Goal: Transaction & Acquisition: Purchase product/service

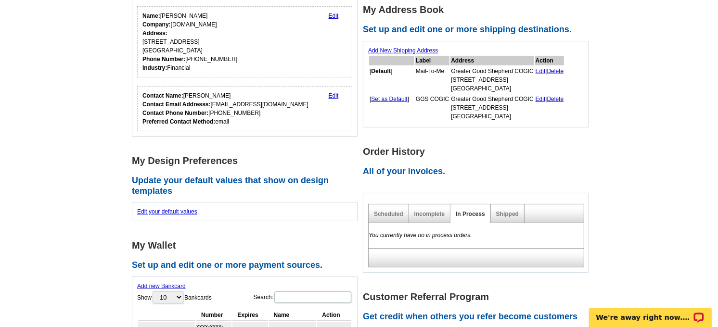
scroll to position [214, 0]
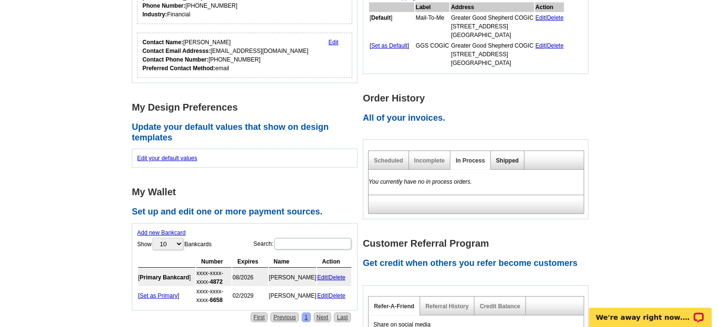
click at [502, 157] on link "Shipped" at bounding box center [507, 160] width 23 height 7
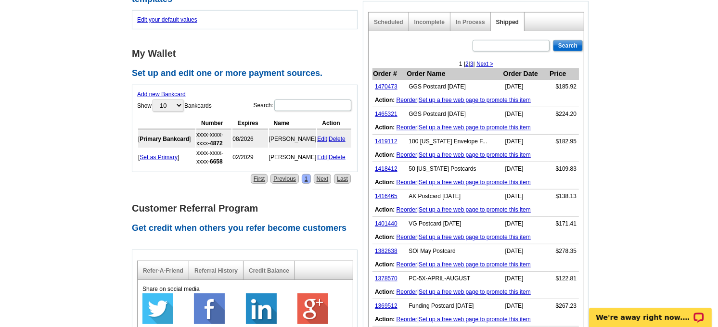
scroll to position [374, 0]
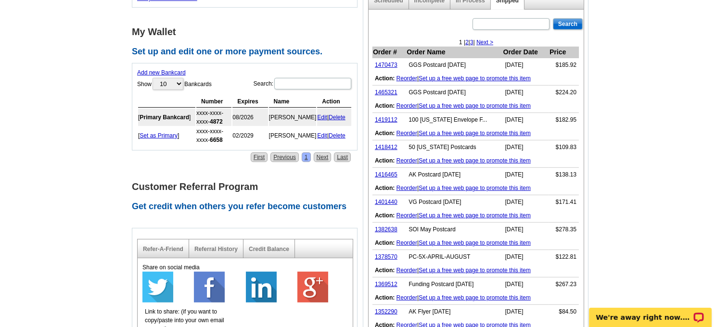
click at [406, 77] on link "Reorder" at bounding box center [407, 78] width 21 height 7
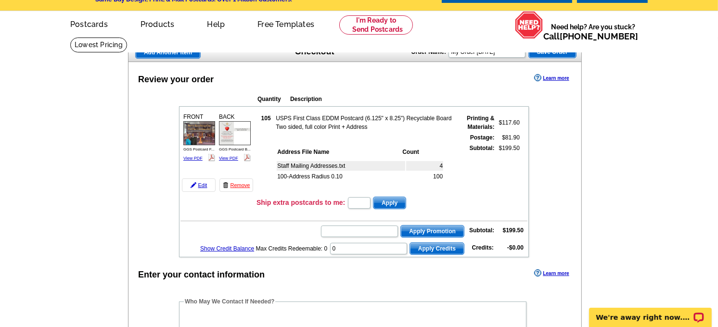
scroll to position [53, 0]
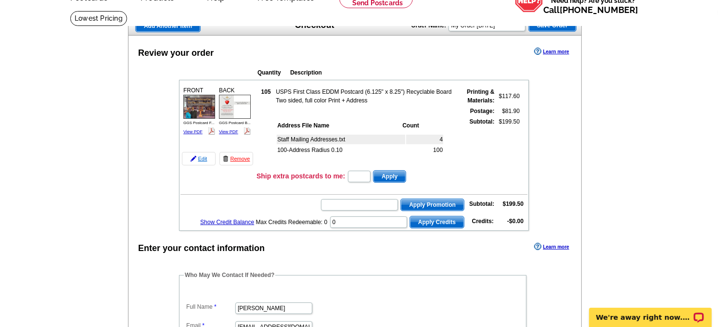
click at [201, 156] on link "Edit" at bounding box center [199, 158] width 34 height 13
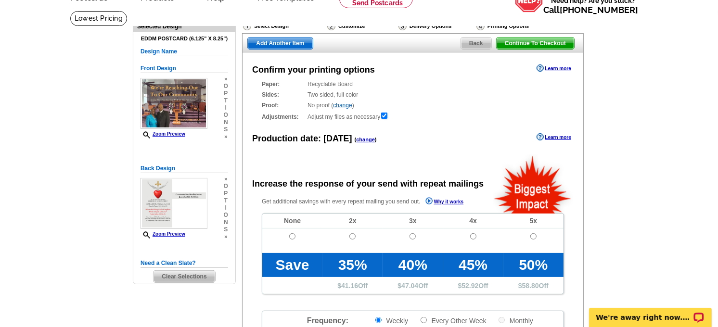
scroll to position [107, 0]
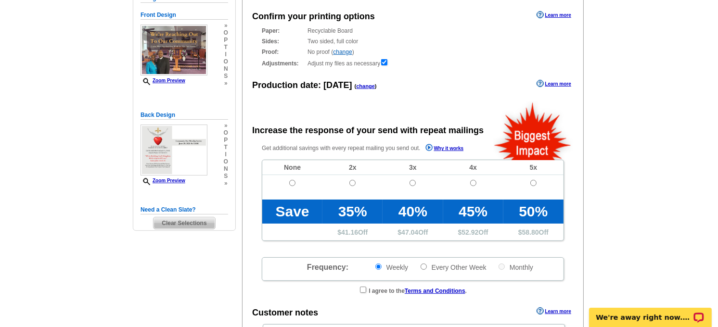
radio input "false"
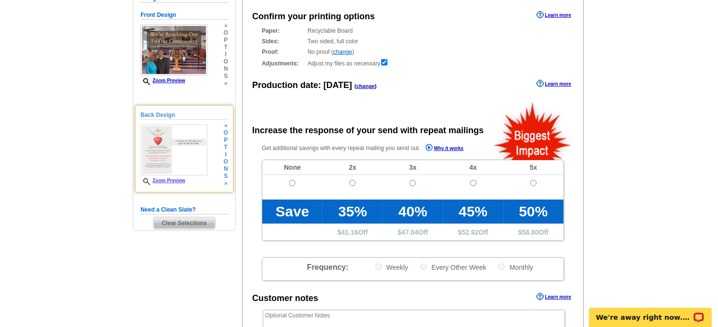
click at [225, 148] on span "t" at bounding box center [226, 147] width 4 height 7
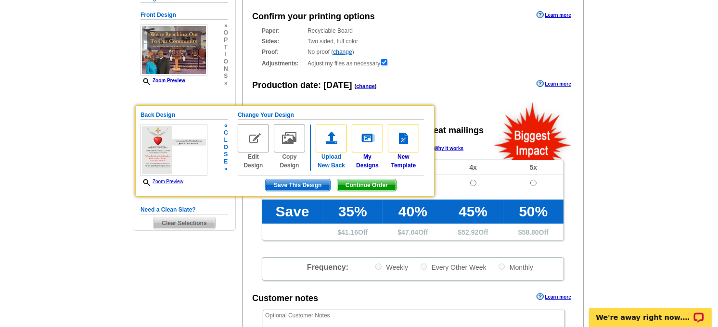
click at [333, 143] on img at bounding box center [331, 139] width 31 height 28
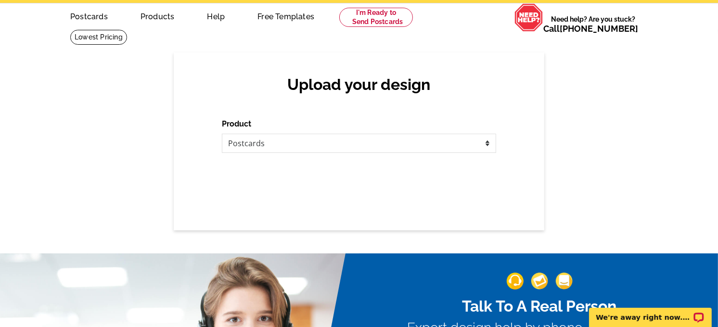
scroll to position [53, 0]
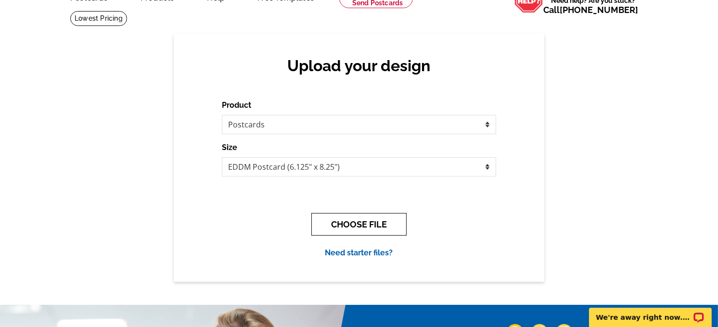
click at [340, 220] on button "CHOOSE FILE" at bounding box center [358, 224] width 95 height 23
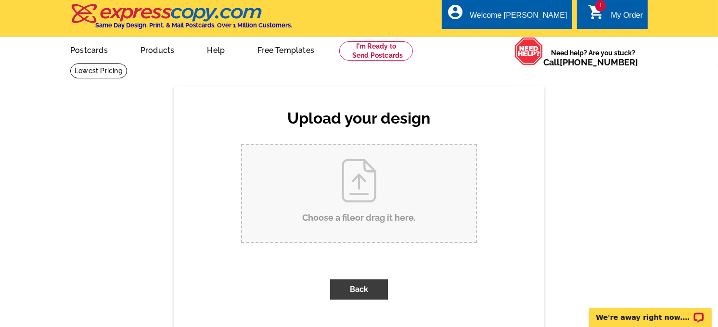
scroll to position [0, 0]
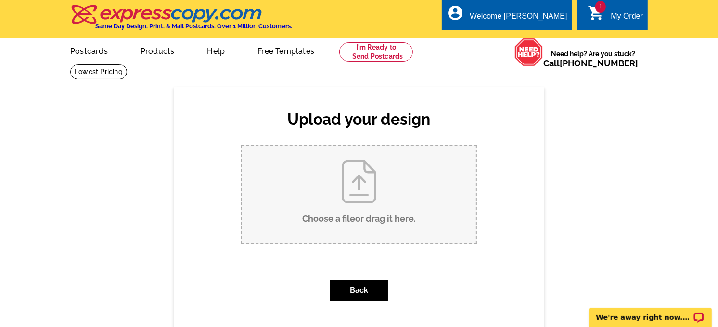
click at [347, 186] on input "Choose a file or drag it here ." at bounding box center [359, 194] width 234 height 97
type input "C:\fakepath\GGS Postcard Back.pdf"
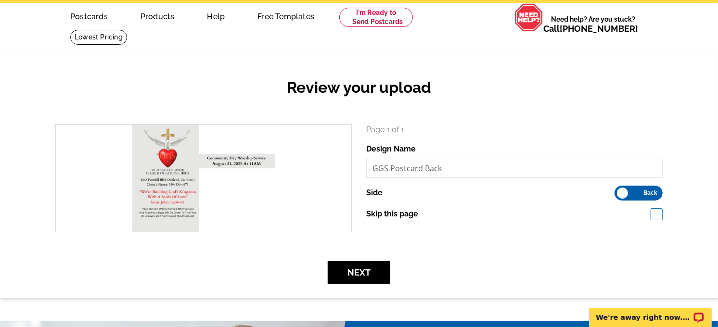
scroll to position [53, 0]
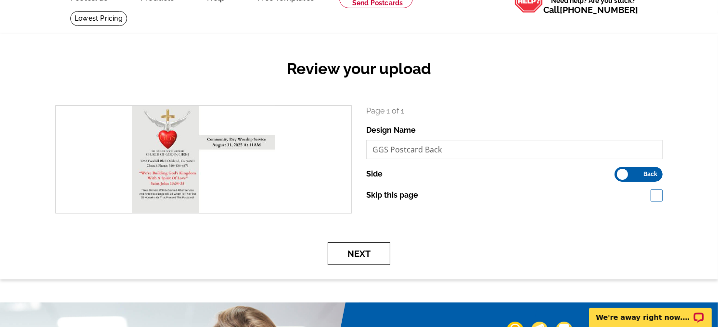
click at [365, 257] on button "Next" at bounding box center [359, 254] width 63 height 23
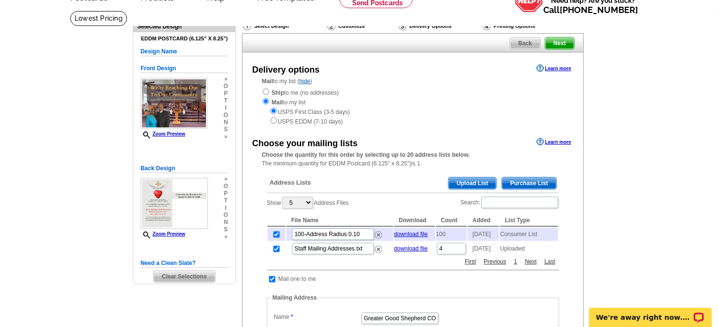
scroll to position [107, 0]
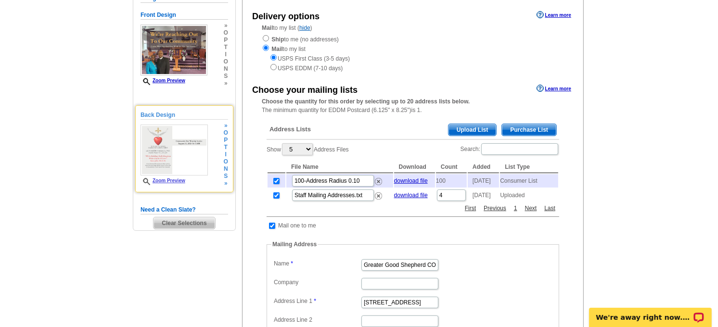
click at [175, 180] on link "Zoom Preview" at bounding box center [163, 180] width 45 height 5
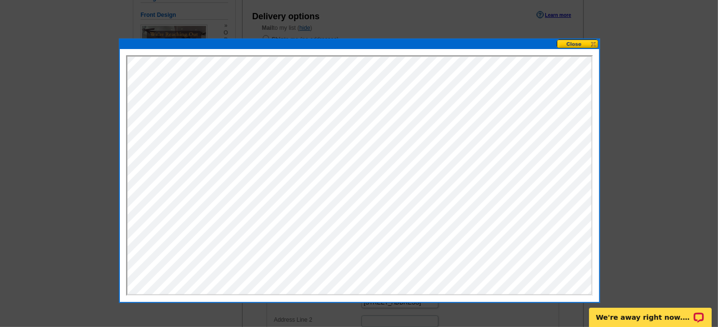
scroll to position [0, 0]
click at [576, 40] on button at bounding box center [578, 43] width 42 height 9
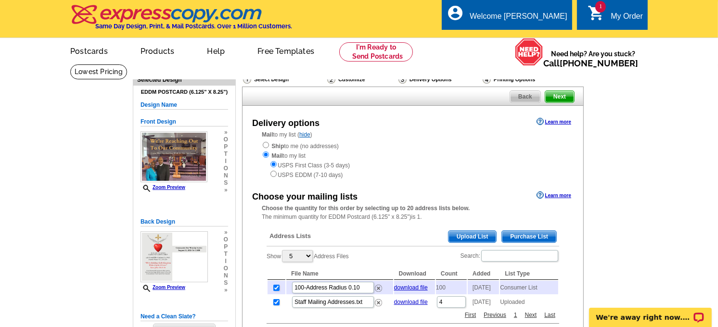
click at [561, 97] on span "Next" at bounding box center [559, 97] width 29 height 12
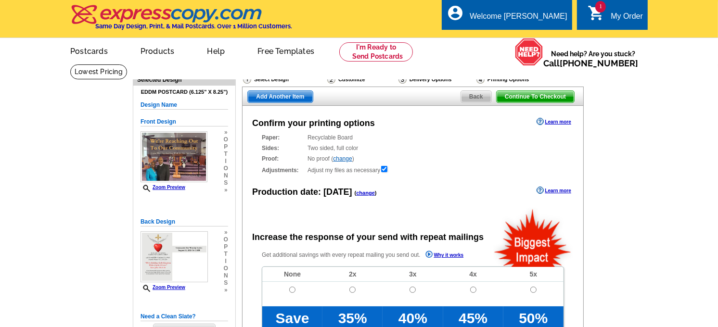
radio input "false"
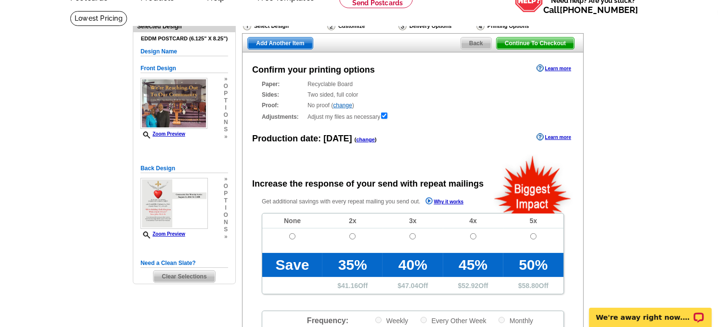
click at [363, 140] on link "change" at bounding box center [365, 140] width 19 height 6
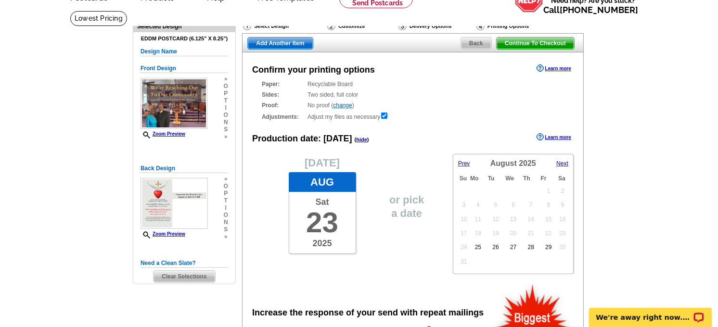
click at [357, 139] on link "hide" at bounding box center [361, 140] width 11 height 6
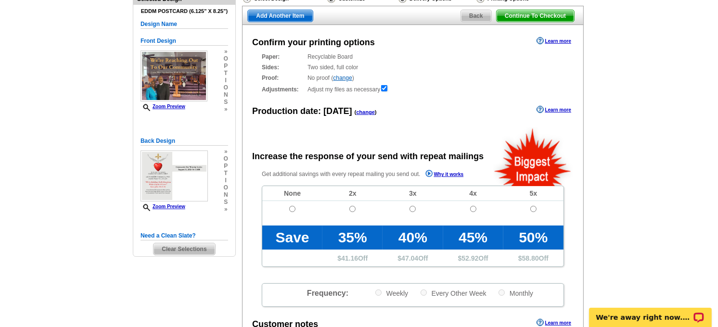
scroll to position [107, 0]
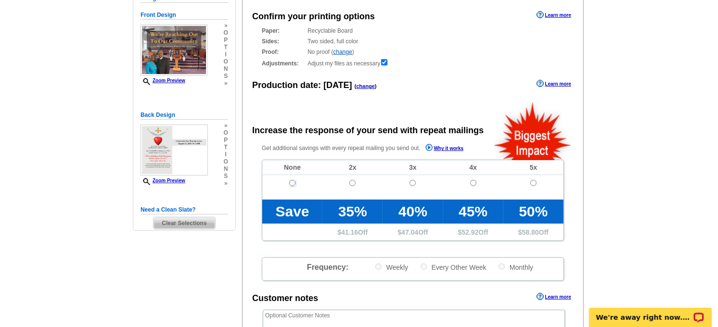
click at [292, 183] on input "radio" at bounding box center [292, 183] width 6 height 6
radio input "true"
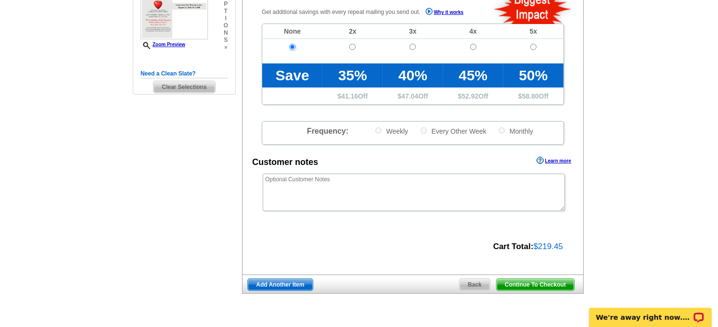
scroll to position [267, 0]
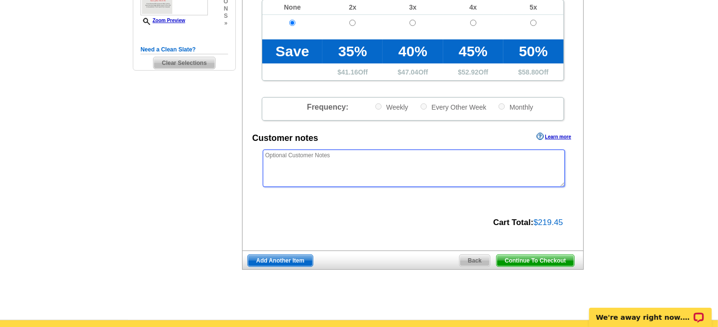
click at [357, 159] on textarea at bounding box center [414, 169] width 302 height 38
click at [516, 262] on span "Continue To Checkout" at bounding box center [535, 261] width 77 height 12
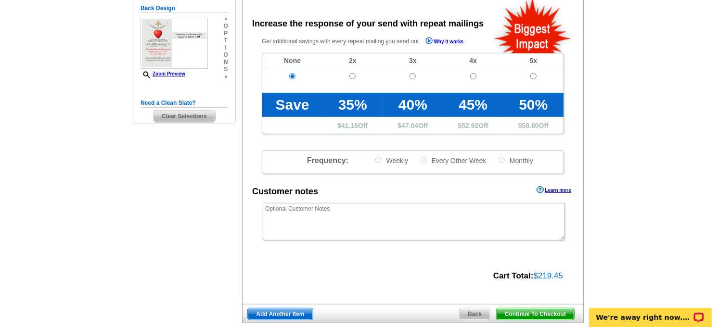
scroll to position [267, 0]
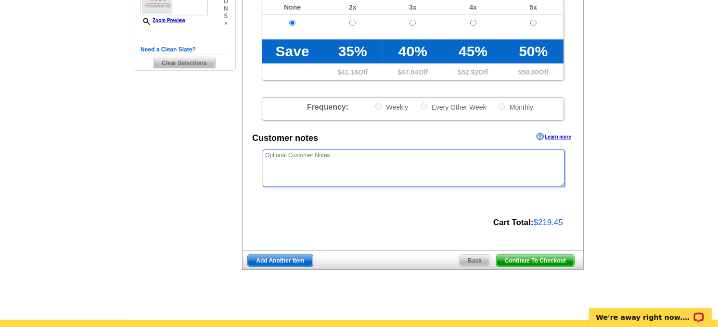
click at [288, 155] on textarea at bounding box center [414, 169] width 302 height 38
paste textarea "Please use "Current Resident" only (No Names)"
click at [277, 155] on textarea "Please use "Current Resident" only (No Names)" at bounding box center [414, 169] width 302 height 38
click at [391, 157] on textarea "Please use "Current Resident" only (No Names)" at bounding box center [414, 169] width 302 height 38
type textarea "Please use "Current Resident" only (No Names) on all cards!"
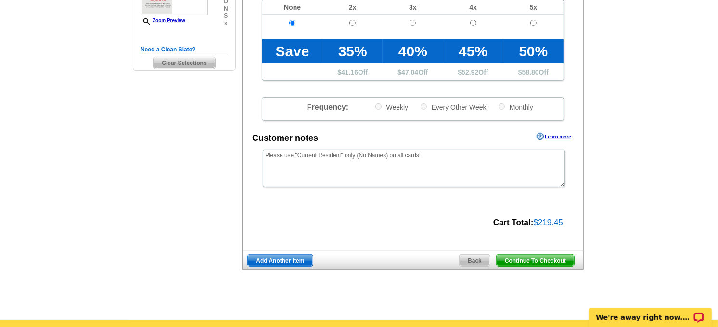
click at [470, 139] on div "Customer notes Learn more" at bounding box center [413, 137] width 341 height 14
drag, startPoint x: 424, startPoint y: 157, endPoint x: 257, endPoint y: 155, distance: 167.0
click at [257, 155] on div "Please use "Current Resident" only (No Names) on all cards!" at bounding box center [413, 168] width 341 height 39
click at [286, 204] on div "Confirm your printing options Learn more Paper: Recyclable Board Select a diffe…" at bounding box center [413, 45] width 342 height 412
click at [470, 261] on span "Back" at bounding box center [475, 261] width 30 height 12
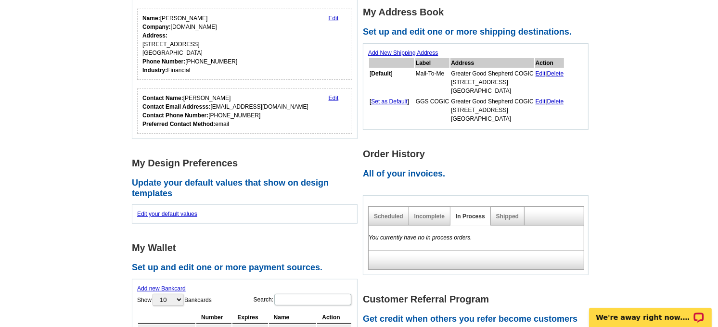
scroll to position [160, 0]
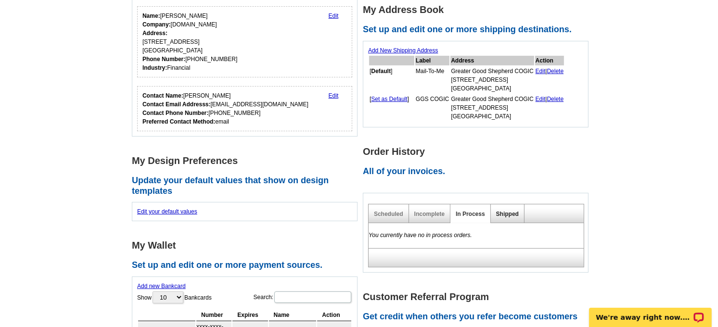
click at [507, 213] on link "Shipped" at bounding box center [507, 214] width 23 height 7
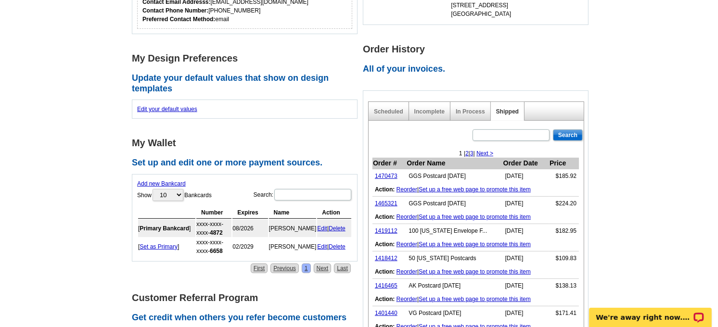
scroll to position [267, 0]
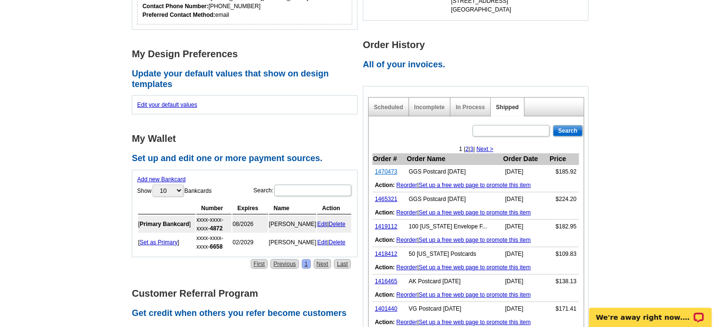
click at [388, 168] on link "1470473" at bounding box center [386, 171] width 23 height 7
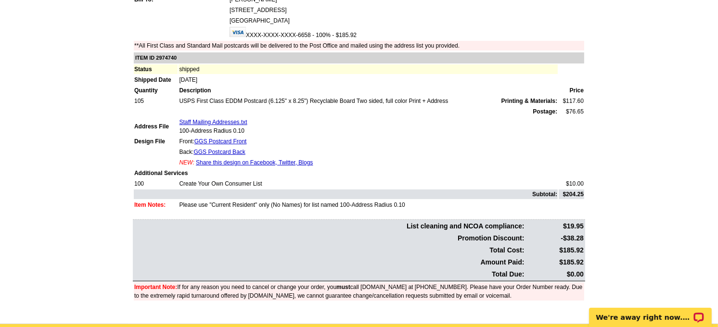
scroll to position [214, 0]
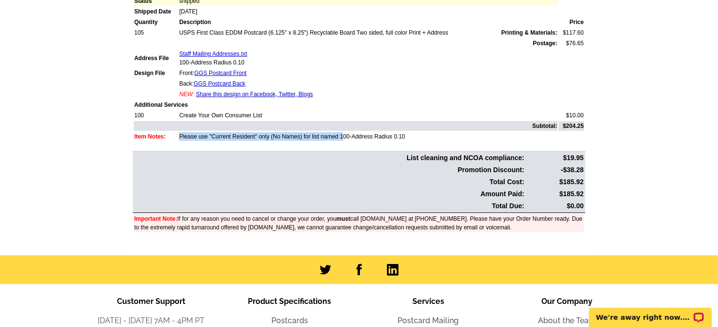
drag, startPoint x: 302, startPoint y: 127, endPoint x: 177, endPoint y: 129, distance: 124.7
click at [177, 132] on tr "Item Notes: Please use "Current Resident" only (No Names) for list named 100-Ad…" at bounding box center [359, 137] width 450 height 10
copy tr "Please use "Current Resident" only (No Names)"
click at [165, 132] on td "Item Notes:" at bounding box center [156, 137] width 44 height 10
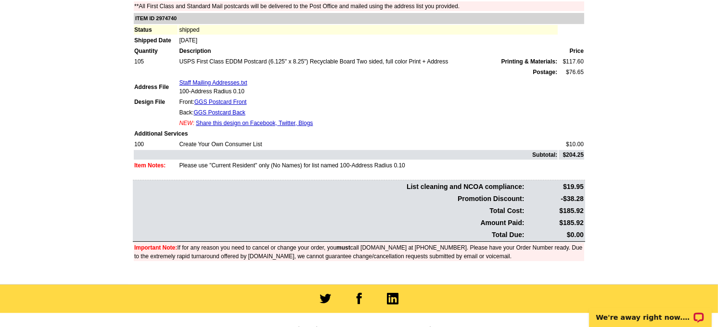
scroll to position [160, 0]
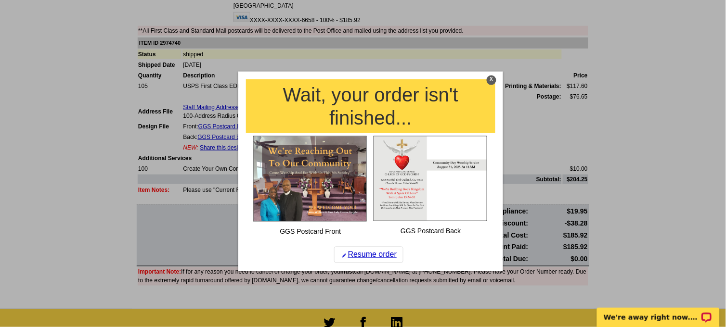
click at [492, 77] on div "X" at bounding box center [492, 81] width 10 height 10
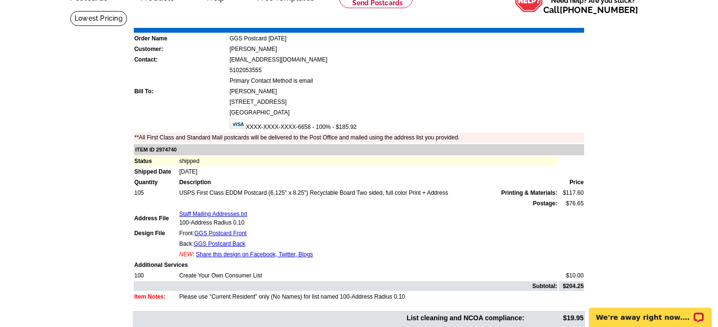
scroll to position [0, 0]
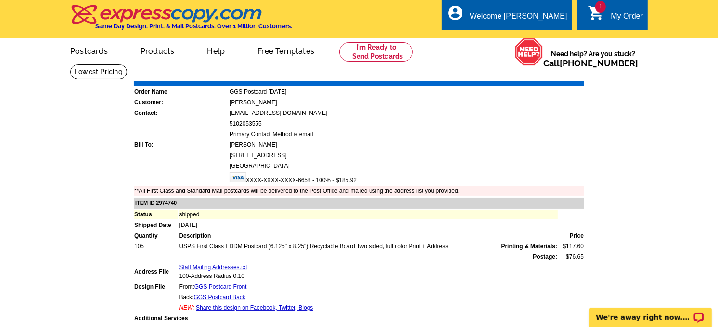
drag, startPoint x: 287, startPoint y: 92, endPoint x: 229, endPoint y: 93, distance: 58.3
click at [229, 93] on td "GGS Postcard [DATE]" at bounding box center [406, 92] width 355 height 10
copy td "GGS Postcard [DATE]"
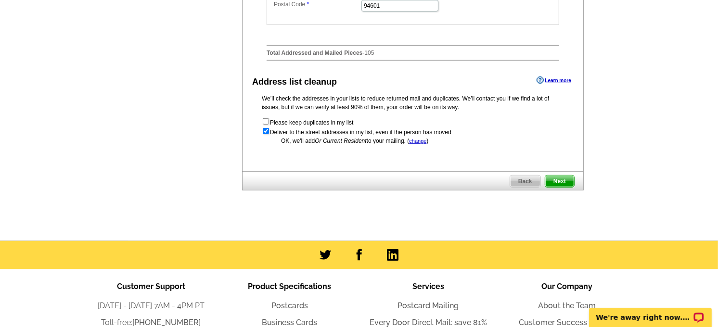
scroll to position [481, 0]
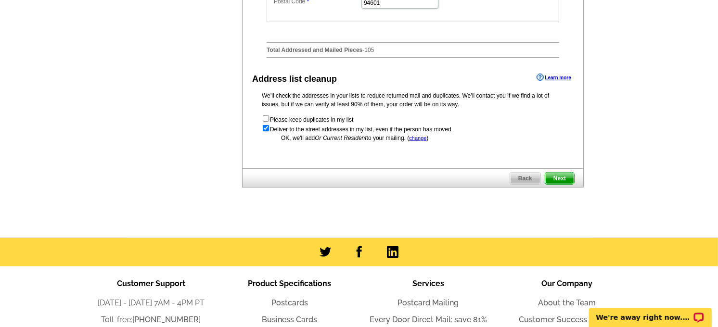
click at [565, 182] on span "Next" at bounding box center [559, 179] width 29 height 12
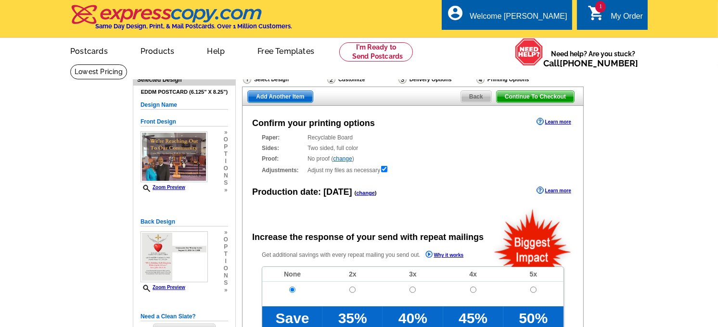
radio input "false"
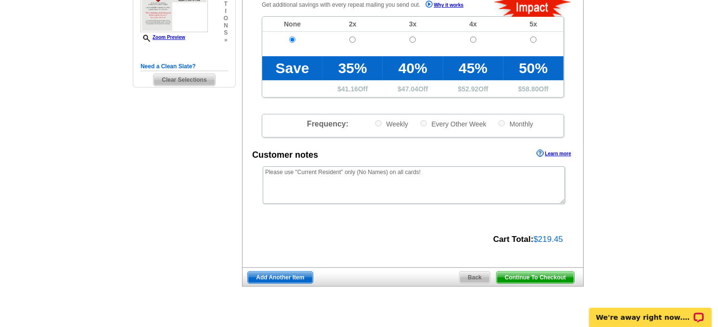
scroll to position [267, 0]
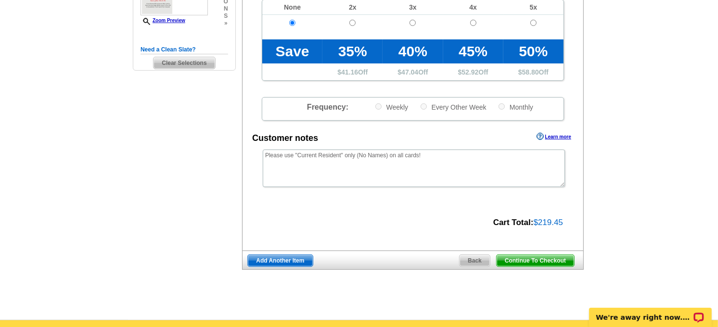
click at [513, 262] on span "Continue To Checkout" at bounding box center [535, 261] width 77 height 12
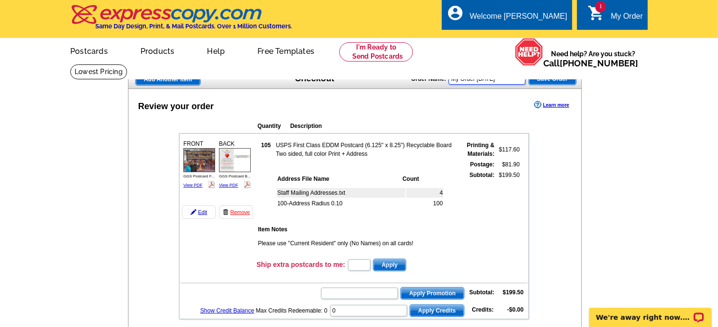
drag, startPoint x: 510, startPoint y: 80, endPoint x: 452, endPoint y: 82, distance: 57.8
click at [452, 82] on input "My Order [DATE]" at bounding box center [487, 79] width 77 height 12
paste input "GGS Postcard [DATE]"
type input "GGS Postcard [DATE]"
click at [414, 113] on div "Review your order Learn more" at bounding box center [354, 106] width 453 height 14
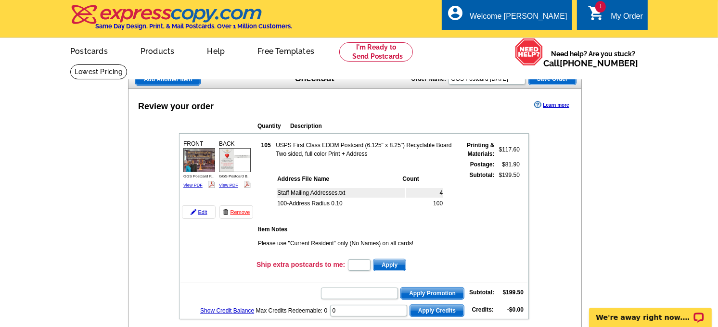
click at [550, 77] on span "Save Order" at bounding box center [552, 79] width 47 height 12
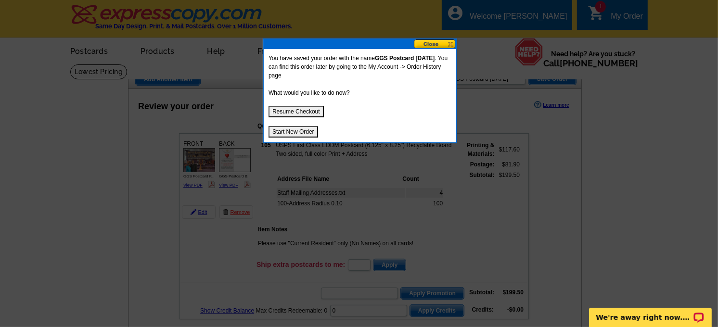
click at [304, 107] on button "Resume Checkout" at bounding box center [296, 112] width 55 height 12
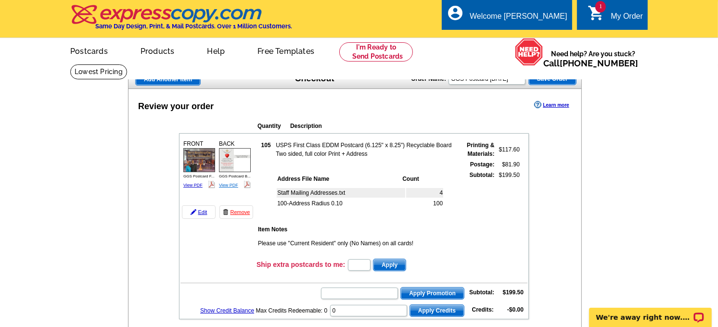
click at [228, 183] on link "View PDF" at bounding box center [228, 185] width 19 height 5
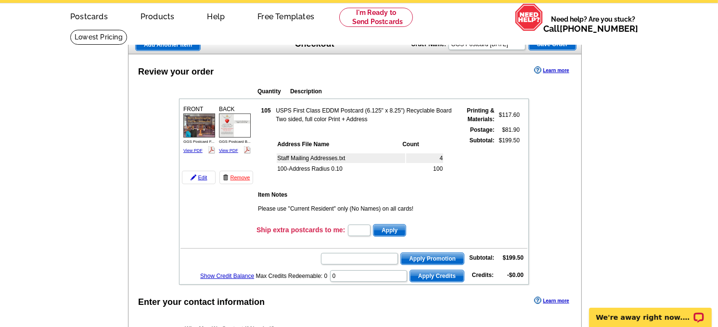
scroll to position [53, 0]
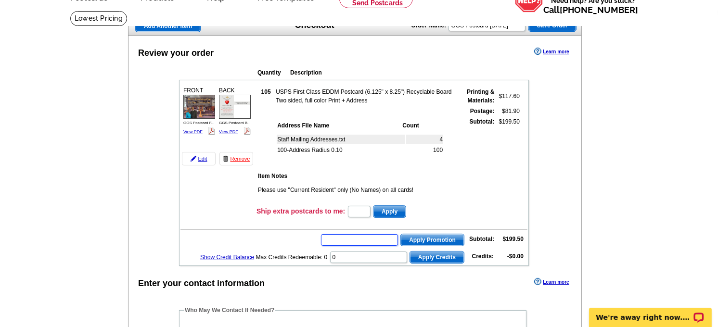
click at [332, 234] on input "text" at bounding box center [359, 240] width 77 height 12
type input "E3025"
click at [424, 234] on span "Apply Promotion" at bounding box center [432, 240] width 63 height 12
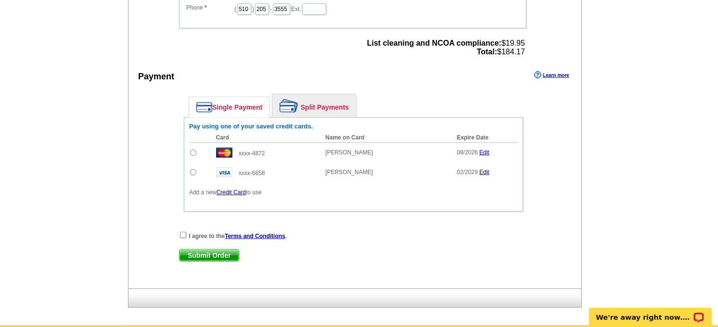
scroll to position [481, 0]
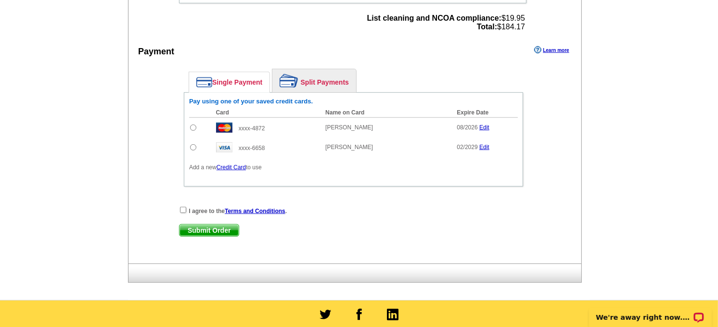
click at [234, 164] on link "Credit Card" at bounding box center [231, 167] width 29 height 7
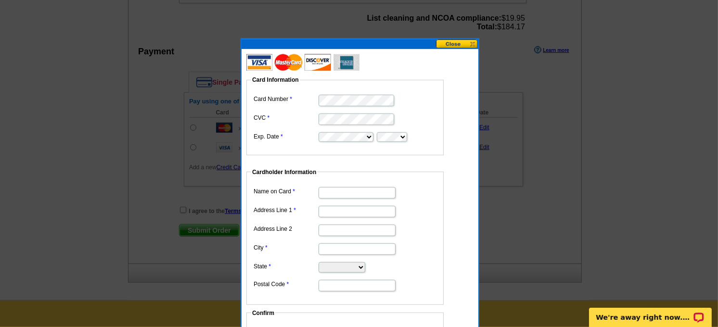
type input "[STREET_ADDRESS]"
type input "Fremont"
select select "CA"
type input "94536"
type input "[PERSON_NAME]"
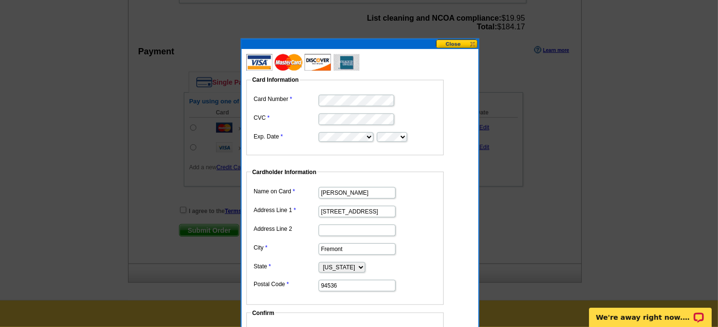
click at [301, 145] on fieldset "Card Information Card Number CVC Exp. Date" at bounding box center [344, 116] width 197 height 80
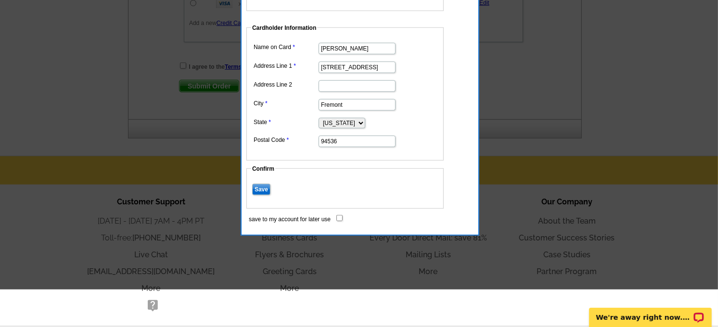
scroll to position [642, 0]
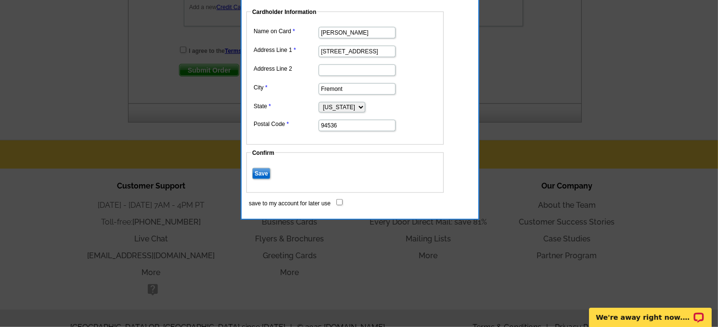
click at [338, 201] on input "save to my account for later use" at bounding box center [339, 202] width 6 height 6
checkbox input "true"
click at [257, 170] on input "Save" at bounding box center [261, 174] width 18 height 12
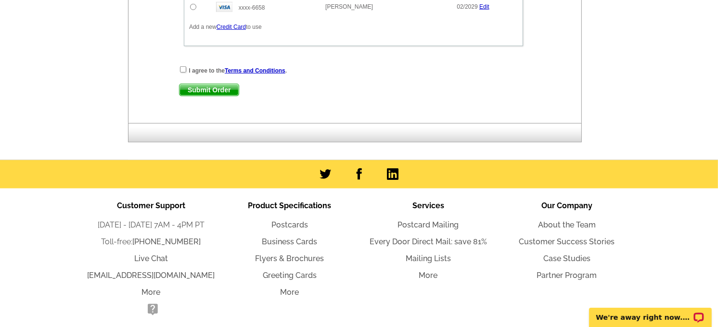
scroll to position [535, 0]
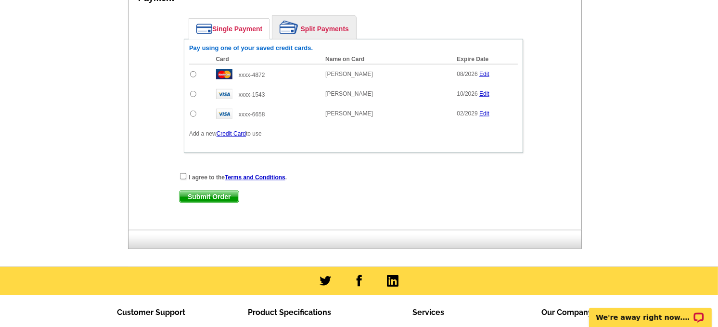
click at [193, 91] on input "radio" at bounding box center [193, 94] width 6 height 6
radio input "true"
click at [181, 173] on input "checkbox" at bounding box center [183, 176] width 6 height 6
checkbox input "true"
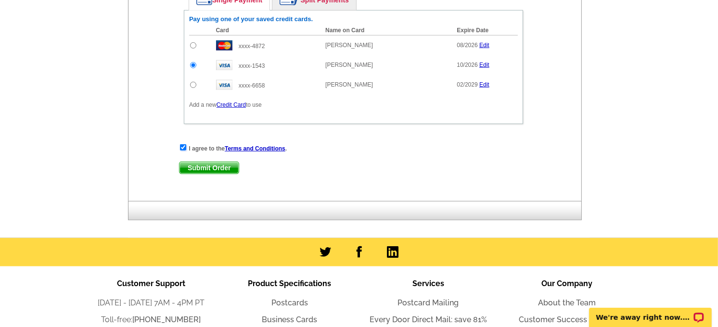
scroll to position [588, 0]
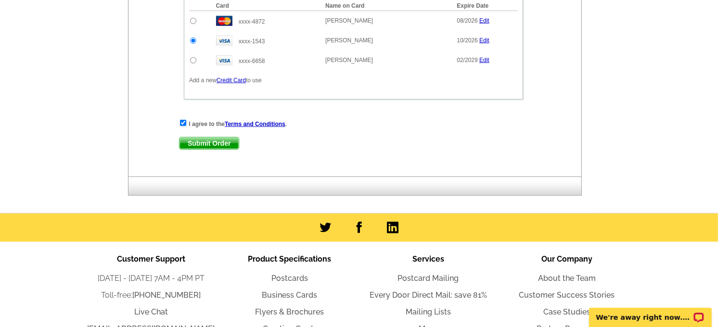
click at [202, 138] on span "Submit Order" at bounding box center [209, 144] width 59 height 12
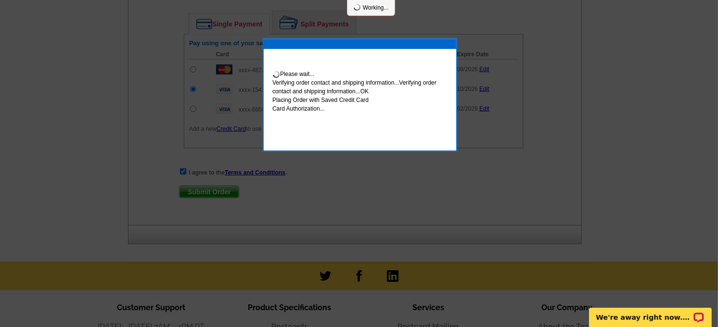
scroll to position [637, 0]
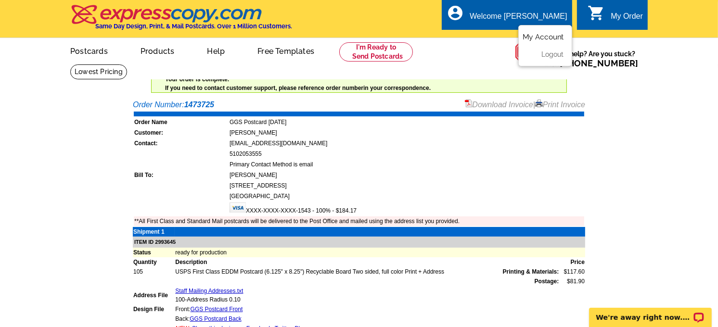
click at [532, 35] on link "My Account" at bounding box center [543, 37] width 41 height 9
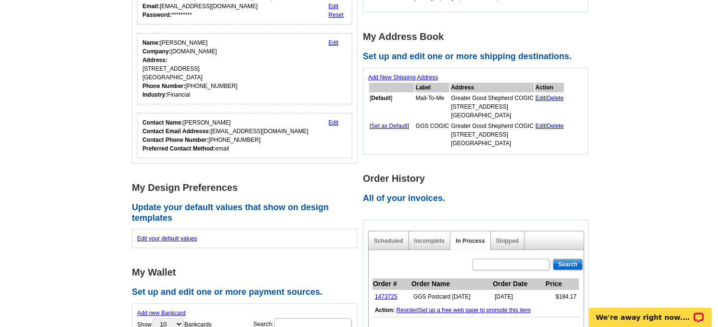
scroll to position [160, 0]
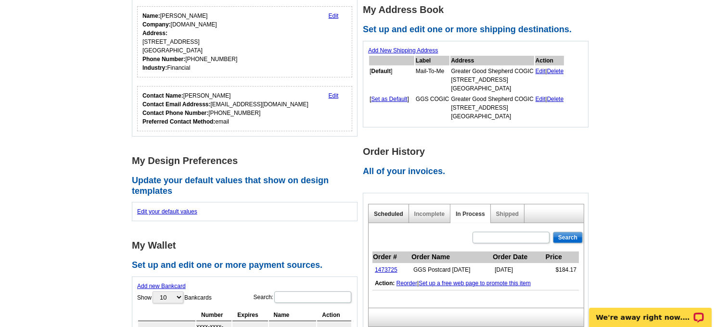
click at [389, 211] on link "Scheduled" at bounding box center [388, 214] width 29 height 7
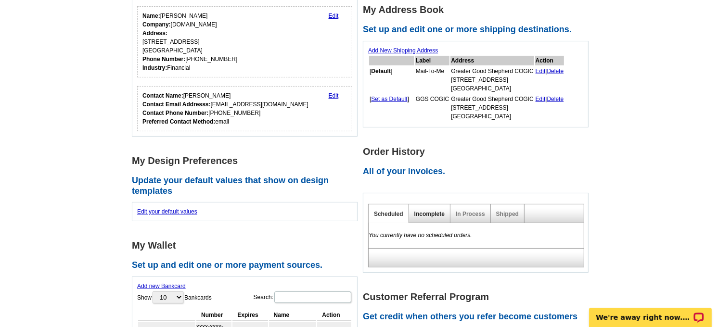
click at [426, 211] on link "Incomplete" at bounding box center [429, 214] width 30 height 7
click at [465, 211] on link "In Process" at bounding box center [470, 214] width 29 height 7
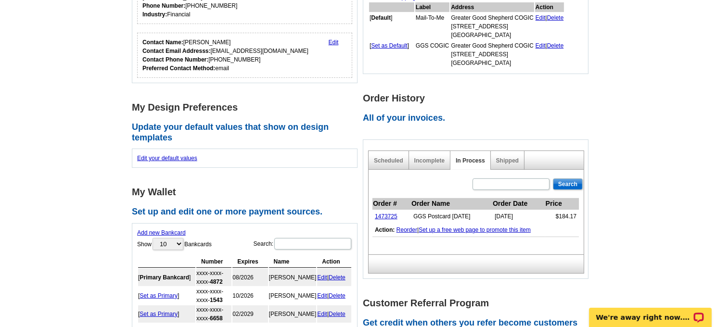
scroll to position [267, 0]
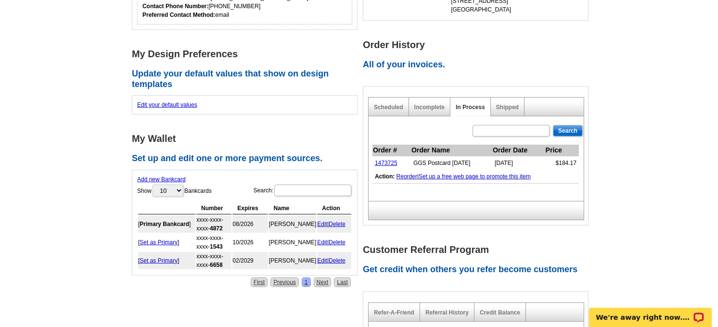
click at [160, 258] on link "Set as Primary" at bounding box center [159, 260] width 38 height 7
click at [340, 240] on link "Delete" at bounding box center [337, 242] width 17 height 7
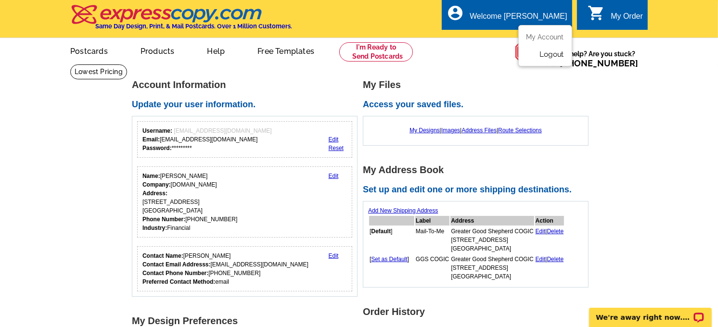
click at [546, 53] on link "Logout" at bounding box center [551, 54] width 25 height 9
